Goal: Find specific page/section: Find specific page/section

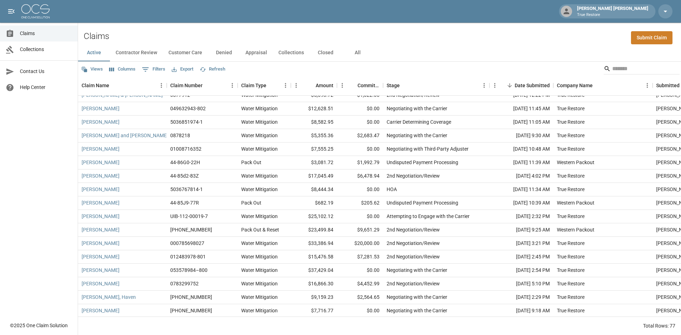
scroll to position [822, 0]
click at [612, 66] on input "Search" at bounding box center [640, 68] width 57 height 11
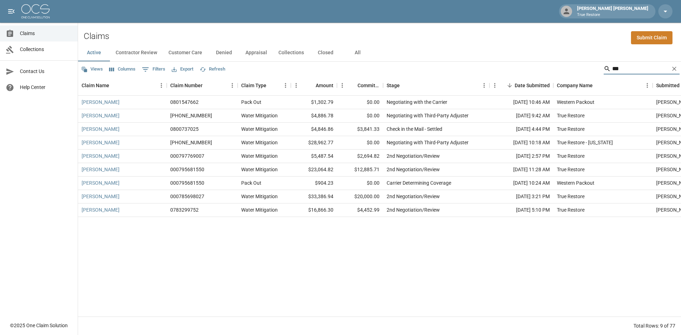
scroll to position [0, 0]
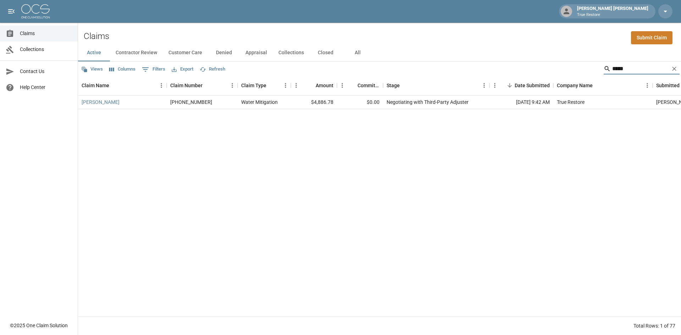
drag, startPoint x: 624, startPoint y: 68, endPoint x: 577, endPoint y: 70, distance: 46.9
click at [577, 70] on div "Views Columns 0 Filters Export Refresh *****" at bounding box center [379, 69] width 603 height 14
type input "*"
drag, startPoint x: 632, startPoint y: 69, endPoint x: 507, endPoint y: 92, distance: 127.2
click at [507, 92] on div "Views Columns 0 Filters Export Refresh ******* Claim Name Claim Number Claim Ty…" at bounding box center [379, 199] width 603 height 274
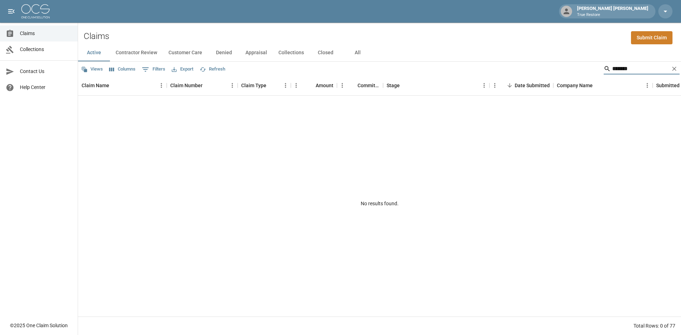
type input "*******"
click at [674, 69] on icon "Clear" at bounding box center [674, 69] width 4 height 4
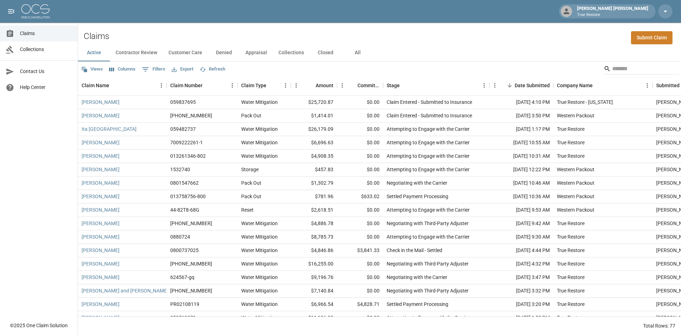
click at [540, 49] on div "Active Contractor Review Customer Care Denied Appraisal Collections Closed All" at bounding box center [379, 52] width 603 height 17
click at [356, 50] on button "All" at bounding box center [358, 52] width 32 height 17
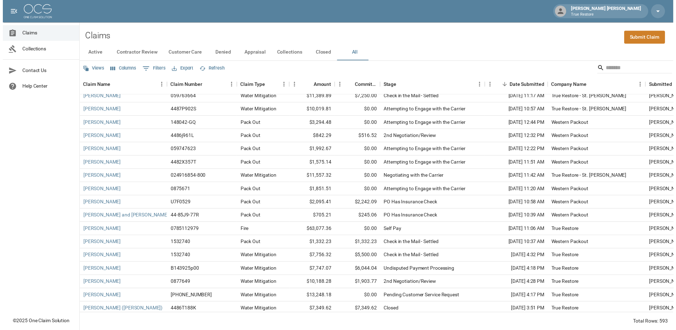
scroll to position [461, 0]
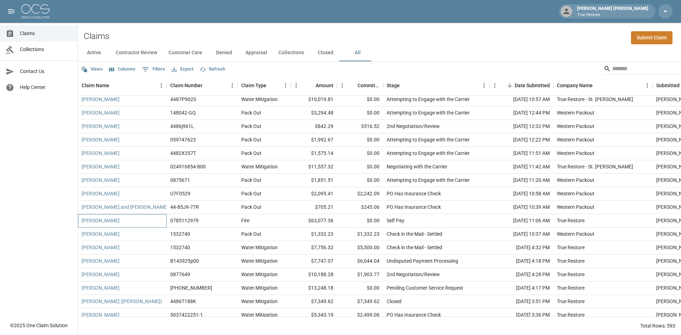
click at [108, 226] on div "Michael Allen" at bounding box center [122, 220] width 89 height 13
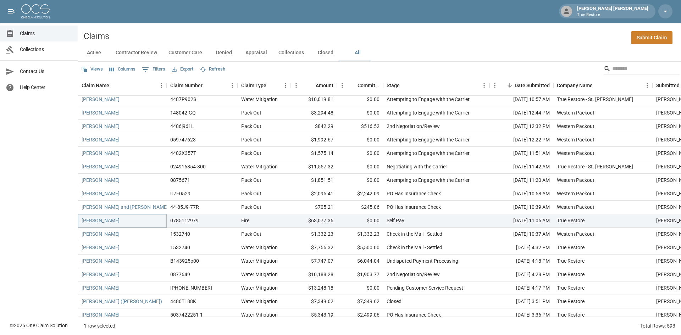
click at [105, 223] on link "Michael Allen" at bounding box center [101, 220] width 38 height 7
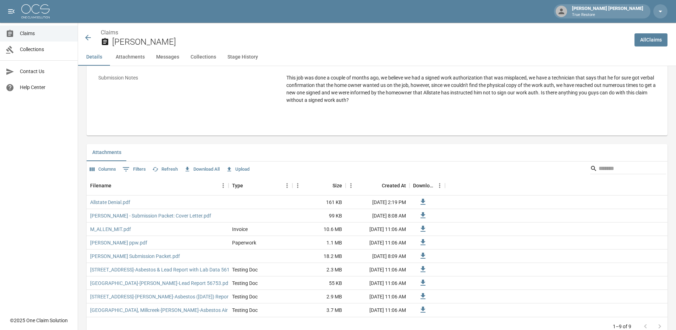
scroll to position [426, 0]
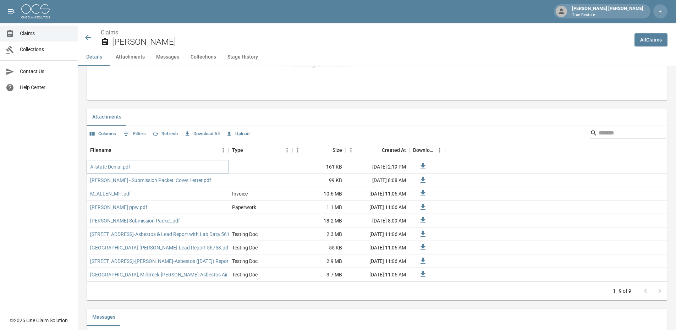
click at [109, 170] on link "Allstate Denial.pdf" at bounding box center [110, 166] width 40 height 7
